Goal: Find contact information: Find contact information

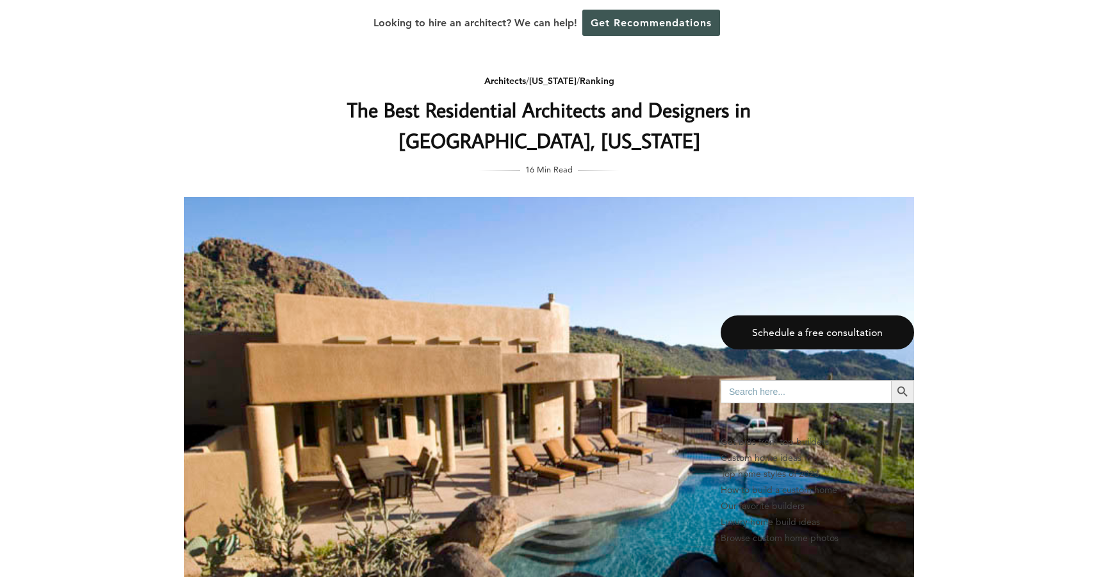
scroll to position [953, 0]
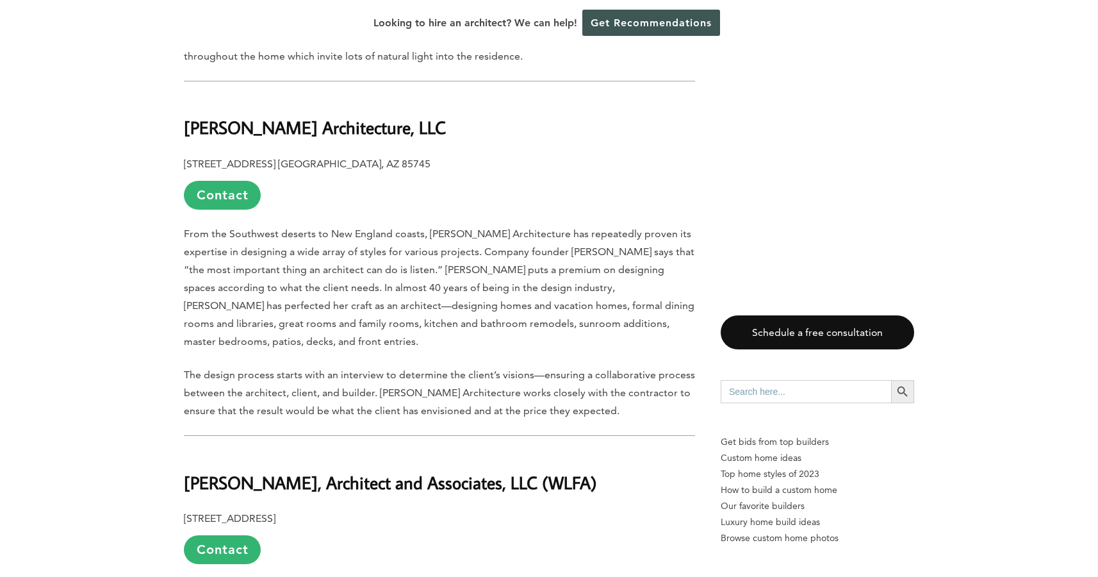
scroll to position [6486, 0]
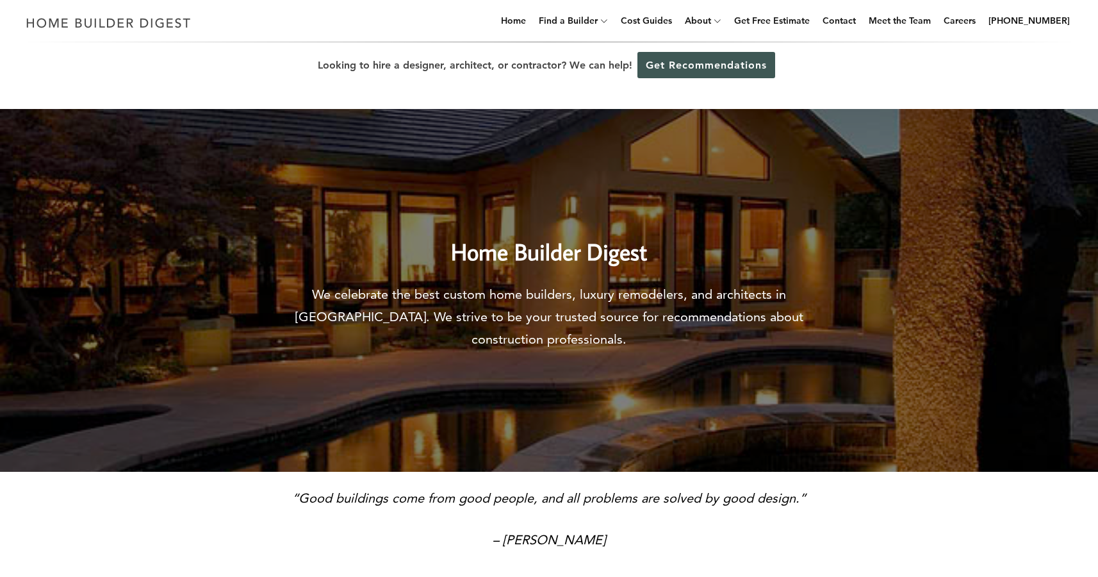
click at [526, 256] on h2 "Home Builder Digest" at bounding box center [549, 240] width 545 height 58
click at [848, 19] on link "Contact" at bounding box center [840, 20] width 44 height 41
